Goal: Task Accomplishment & Management: Use online tool/utility

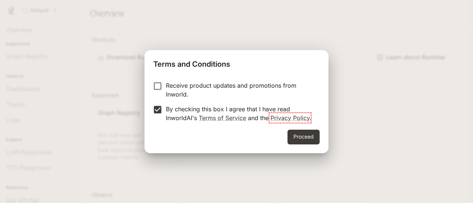
click at [315, 133] on button "Proceed" at bounding box center [303, 137] width 32 height 15
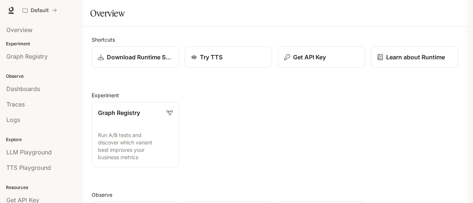
drag, startPoint x: 34, startPoint y: 88, endPoint x: 52, endPoint y: 88, distance: 18.8
click at [33, 89] on span "Dashboards" at bounding box center [23, 89] width 34 height 9
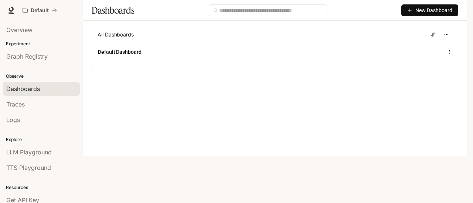
click at [423, 14] on span "New Dashboard" at bounding box center [433, 10] width 37 height 8
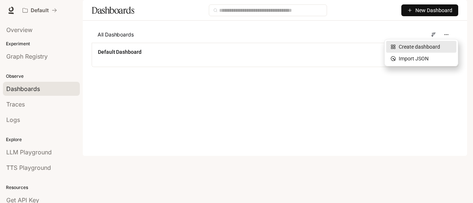
click at [421, 51] on li "Create dashboard" at bounding box center [421, 47] width 70 height 12
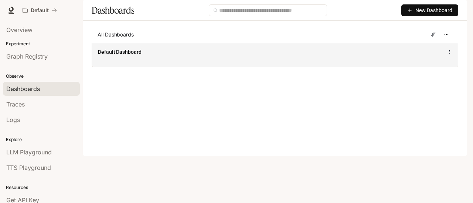
click at [127, 64] on div "Default Dashboard" at bounding box center [275, 55] width 366 height 24
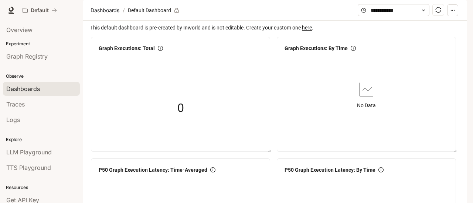
click at [454, 10] on circle "button" at bounding box center [453, 10] width 0 height 0
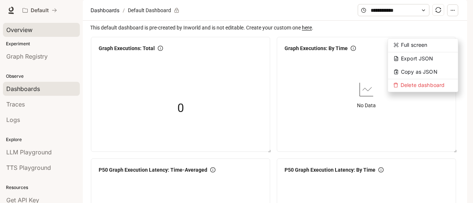
click at [46, 32] on div "Overview" at bounding box center [41, 29] width 70 height 9
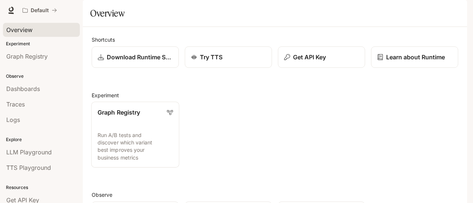
scroll to position [48, 0]
click at [139, 102] on link "Graph Registry Run A/B tests and discover which variant best improves your busi…" at bounding box center [135, 135] width 88 height 66
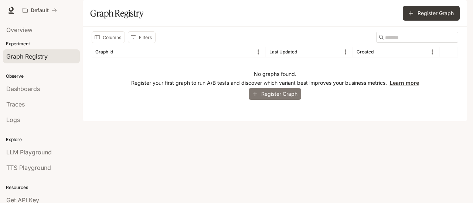
click at [289, 100] on button "Register Graph" at bounding box center [275, 94] width 52 height 12
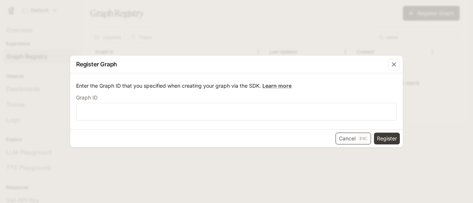
click at [352, 136] on button "Cancel Esc" at bounding box center [352, 139] width 35 height 12
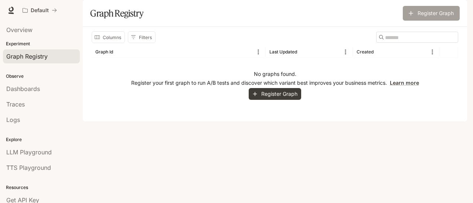
click at [435, 21] on button "Register Graph" at bounding box center [431, 13] width 57 height 15
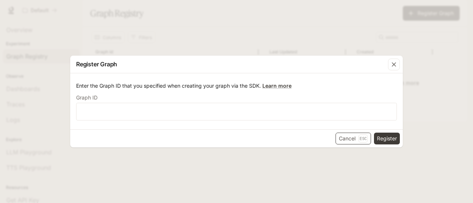
click at [348, 143] on button "Cancel Esc" at bounding box center [352, 139] width 35 height 12
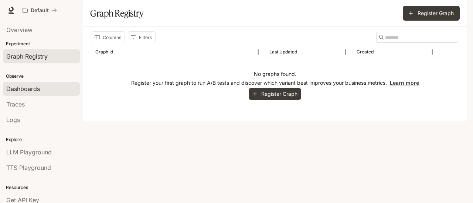
click at [32, 90] on span "Dashboards" at bounding box center [23, 89] width 34 height 9
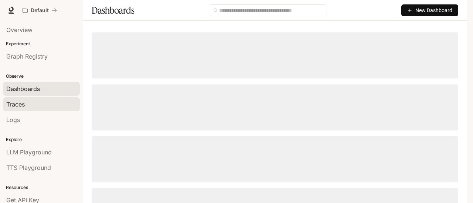
click at [23, 105] on span "Traces" at bounding box center [15, 104] width 18 height 9
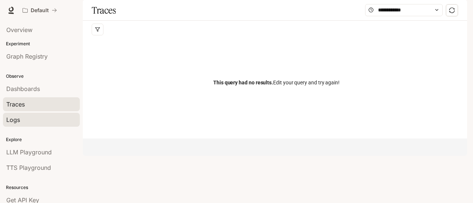
click at [24, 116] on div "Logs" at bounding box center [41, 120] width 70 height 9
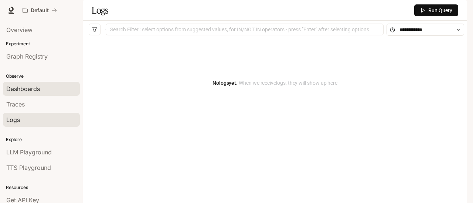
click at [40, 93] on link "Dashboards" at bounding box center [41, 89] width 77 height 14
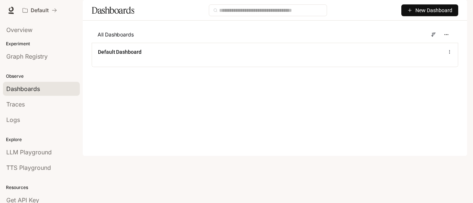
click at [428, 14] on span "New Dashboard" at bounding box center [433, 10] width 37 height 8
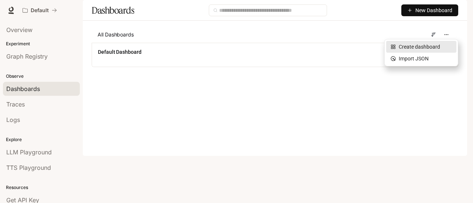
click at [425, 43] on div "Create dashboard" at bounding box center [420, 47] width 61 height 8
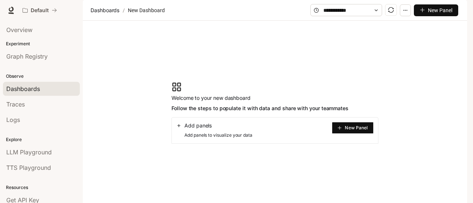
click at [362, 130] on span "New Panel" at bounding box center [356, 128] width 23 height 4
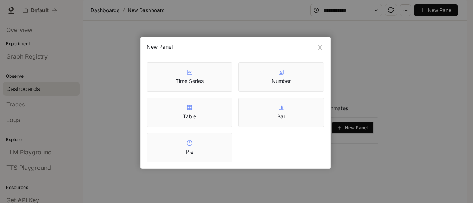
click at [185, 110] on div "Table" at bounding box center [189, 113] width 13 height 16
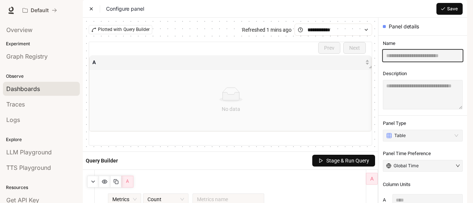
click at [401, 62] on input "text" at bounding box center [423, 56] width 80 height 12
type input "**********"
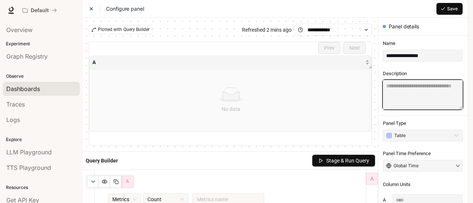
click at [398, 106] on textarea at bounding box center [423, 95] width 80 height 30
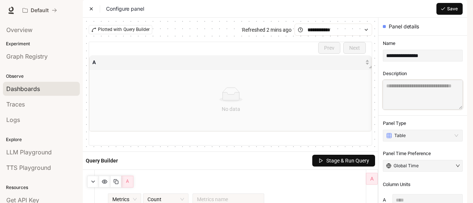
scroll to position [111, 0]
click at [353, 157] on span "Stage & Run Query" at bounding box center [347, 161] width 43 height 8
click at [447, 15] on button "Save" at bounding box center [449, 9] width 26 height 12
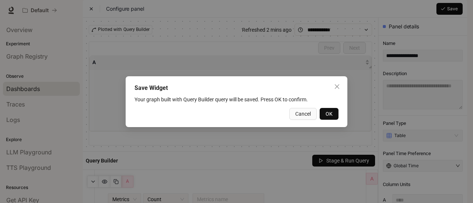
click at [326, 113] on span "OK" at bounding box center [328, 114] width 7 height 8
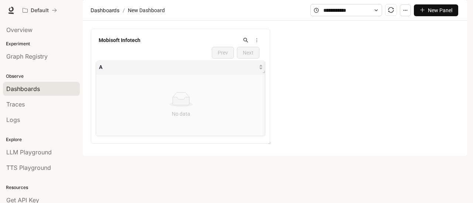
click at [182, 105] on icon at bounding box center [181, 101] width 17 height 8
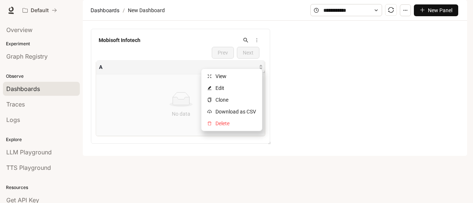
click at [259, 43] on icon "more" at bounding box center [256, 40] width 5 height 5
click at [225, 87] on span "Edit" at bounding box center [235, 88] width 41 height 8
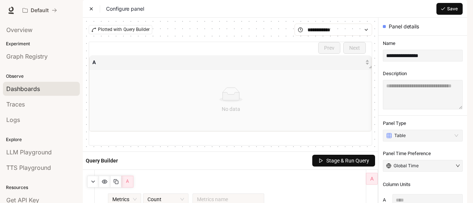
click at [309, 102] on div at bounding box center [230, 95] width 265 height 15
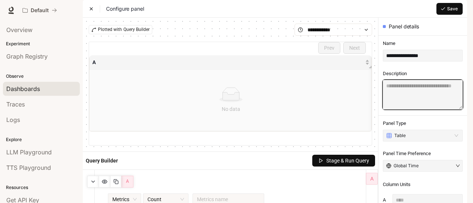
click at [407, 110] on textarea at bounding box center [423, 95] width 80 height 30
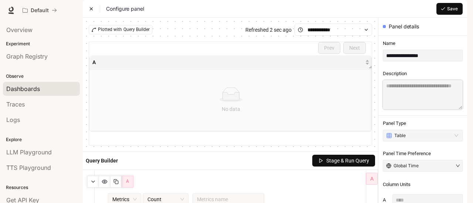
paste textarea "**********"
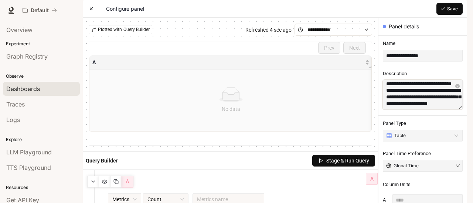
scroll to position [111, 0]
click at [156, 194] on span "Count" at bounding box center [165, 199] width 37 height 11
type textarea "**********"
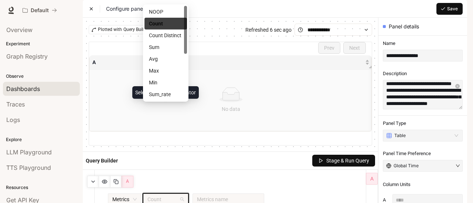
click at [157, 194] on span "Count" at bounding box center [165, 199] width 37 height 11
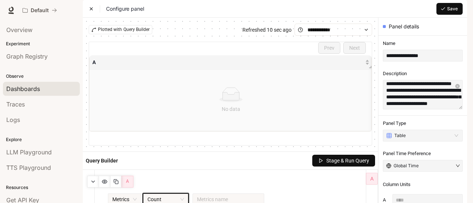
scroll to position [0, 0]
click at [450, 12] on span "Save" at bounding box center [452, 9] width 11 height 7
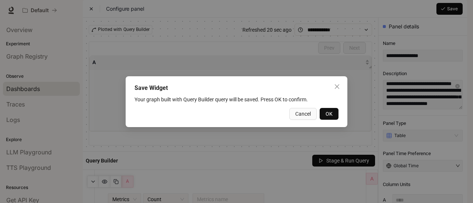
click at [326, 114] on span "OK" at bounding box center [328, 114] width 7 height 8
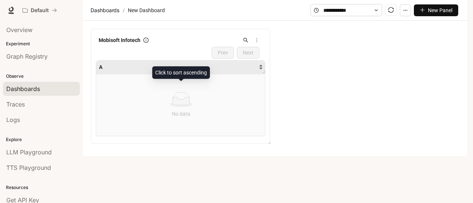
click at [99, 71] on div "A" at bounding box center [181, 67] width 164 height 8
click at [99, 71] on span "A" at bounding box center [178, 67] width 158 height 8
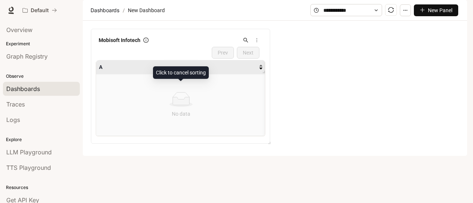
click at [99, 71] on span "A" at bounding box center [178, 67] width 158 height 8
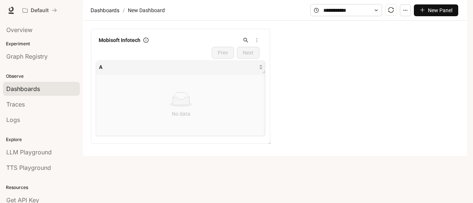
click at [256, 43] on icon "more" at bounding box center [256, 40] width 5 height 5
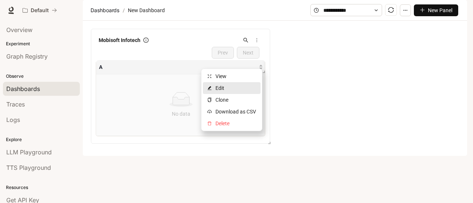
click at [237, 90] on span "Edit" at bounding box center [235, 88] width 41 height 8
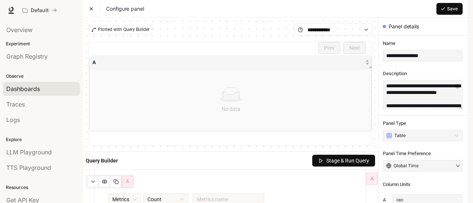
scroll to position [37, 0]
click at [227, 105] on div "No data" at bounding box center [230, 109] width 265 height 8
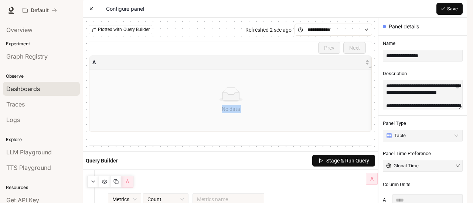
click at [232, 105] on div "No data" at bounding box center [230, 109] width 265 height 8
click at [235, 93] on icon at bounding box center [231, 97] width 17 height 8
click at [109, 176] on button "button" at bounding box center [105, 182] width 12 height 12
click at [105, 179] on line "button" at bounding box center [104, 181] width 5 height 5
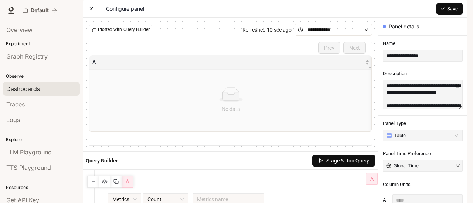
paste input "**********"
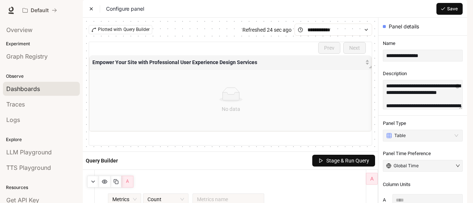
type input "**********"
click at [332, 157] on span "Stage & Run Query" at bounding box center [347, 161] width 43 height 8
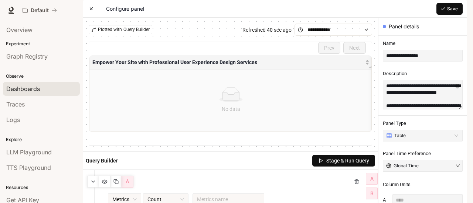
scroll to position [115, 0]
click at [133, 194] on span "Metrics" at bounding box center [124, 199] width 24 height 11
click at [160, 194] on span "Count" at bounding box center [165, 199] width 37 height 11
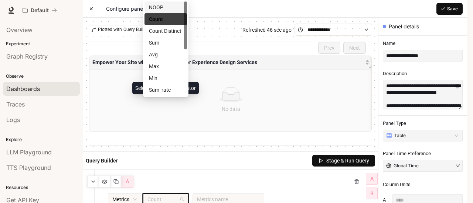
click at [167, 9] on div "NOOP" at bounding box center [166, 7] width 34 height 8
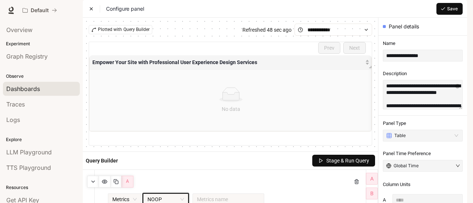
scroll to position [78, 0]
click at [124, 176] on button "A" at bounding box center [127, 182] width 12 height 12
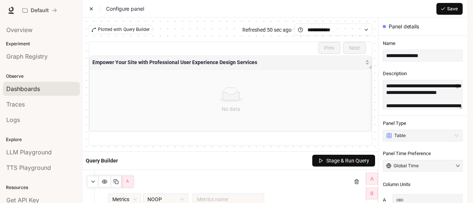
scroll to position [152, 0]
click at [212, 194] on input "search" at bounding box center [228, 199] width 63 height 11
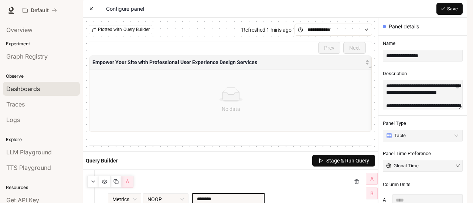
type input "********"
click at [295, 176] on div "A" at bounding box center [230, 182] width 262 height 12
click at [349, 158] on span "Stage & Run Query" at bounding box center [347, 161] width 43 height 8
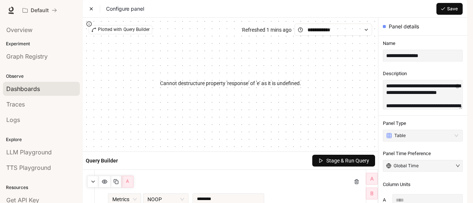
click at [349, 157] on span "Stage & Run Query" at bounding box center [347, 161] width 43 height 8
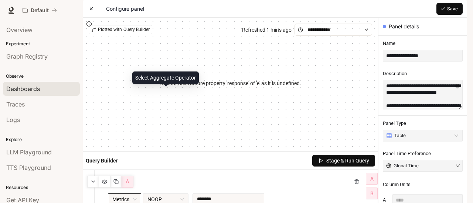
click at [121, 194] on span "Metrics" at bounding box center [124, 199] width 24 height 11
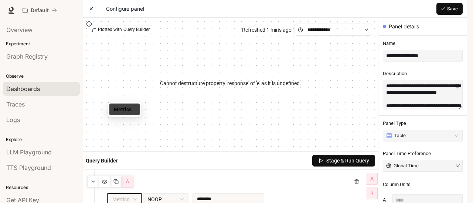
click at [124, 109] on div "Metrics" at bounding box center [124, 110] width 21 height 8
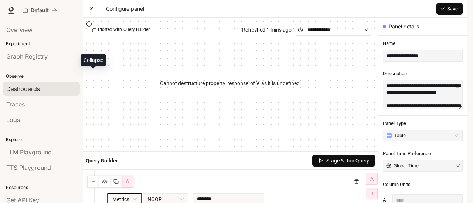
click at [90, 179] on icon "button" at bounding box center [93, 182] width 6 height 6
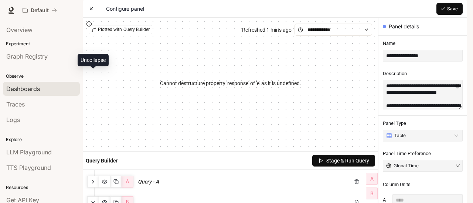
click at [90, 179] on icon "button" at bounding box center [93, 182] width 6 height 6
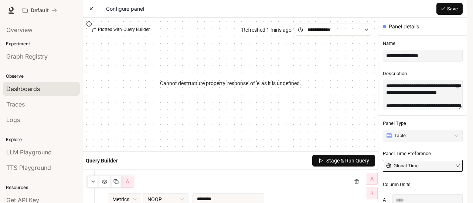
click at [445, 160] on button "Global Time" at bounding box center [423, 166] width 80 height 12
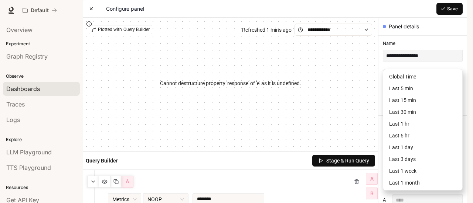
click at [445, 160] on button "Global Time" at bounding box center [423, 166] width 80 height 12
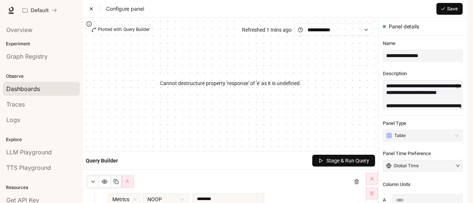
scroll to position [31, 0]
click at [435, 130] on input "search" at bounding box center [422, 135] width 71 height 11
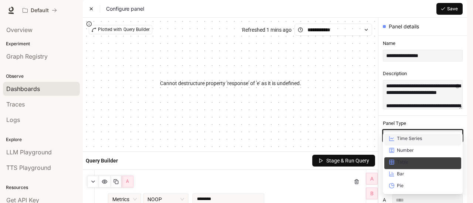
click at [354, 92] on div "Cannot destructure property 'response' of 'e' as it is undefined." at bounding box center [230, 84] width 283 height 96
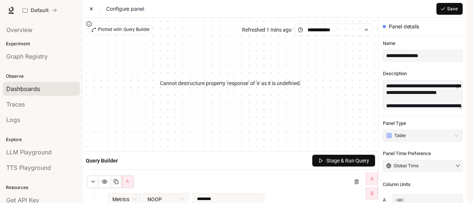
scroll to position [0, 0]
click at [459, 15] on button "Save" at bounding box center [449, 9] width 26 height 12
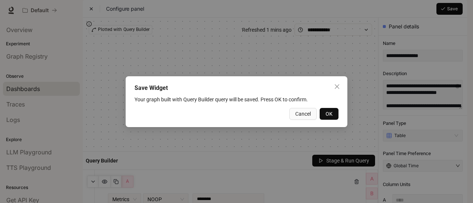
click at [335, 118] on button "OK" at bounding box center [328, 114] width 19 height 12
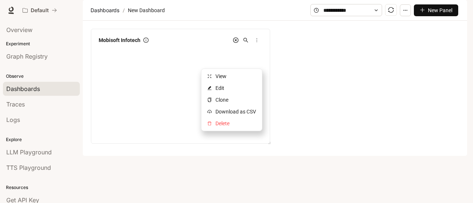
click at [255, 43] on icon "more" at bounding box center [256, 40] width 5 height 5
click at [218, 91] on span "Edit" at bounding box center [235, 88] width 41 height 8
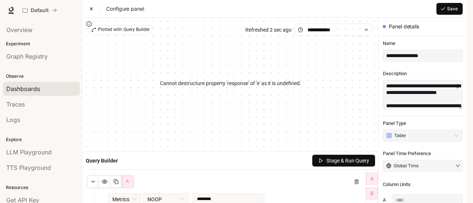
scroll to position [222, 0]
click at [345, 157] on span "Stage & Run Query" at bounding box center [347, 161] width 43 height 8
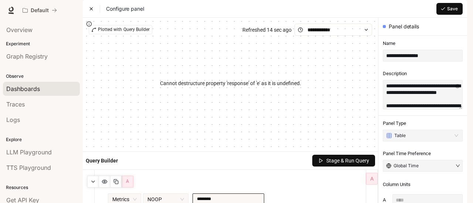
click at [225, 194] on input "********" at bounding box center [228, 199] width 63 height 11
